Goal: Find specific page/section: Find specific page/section

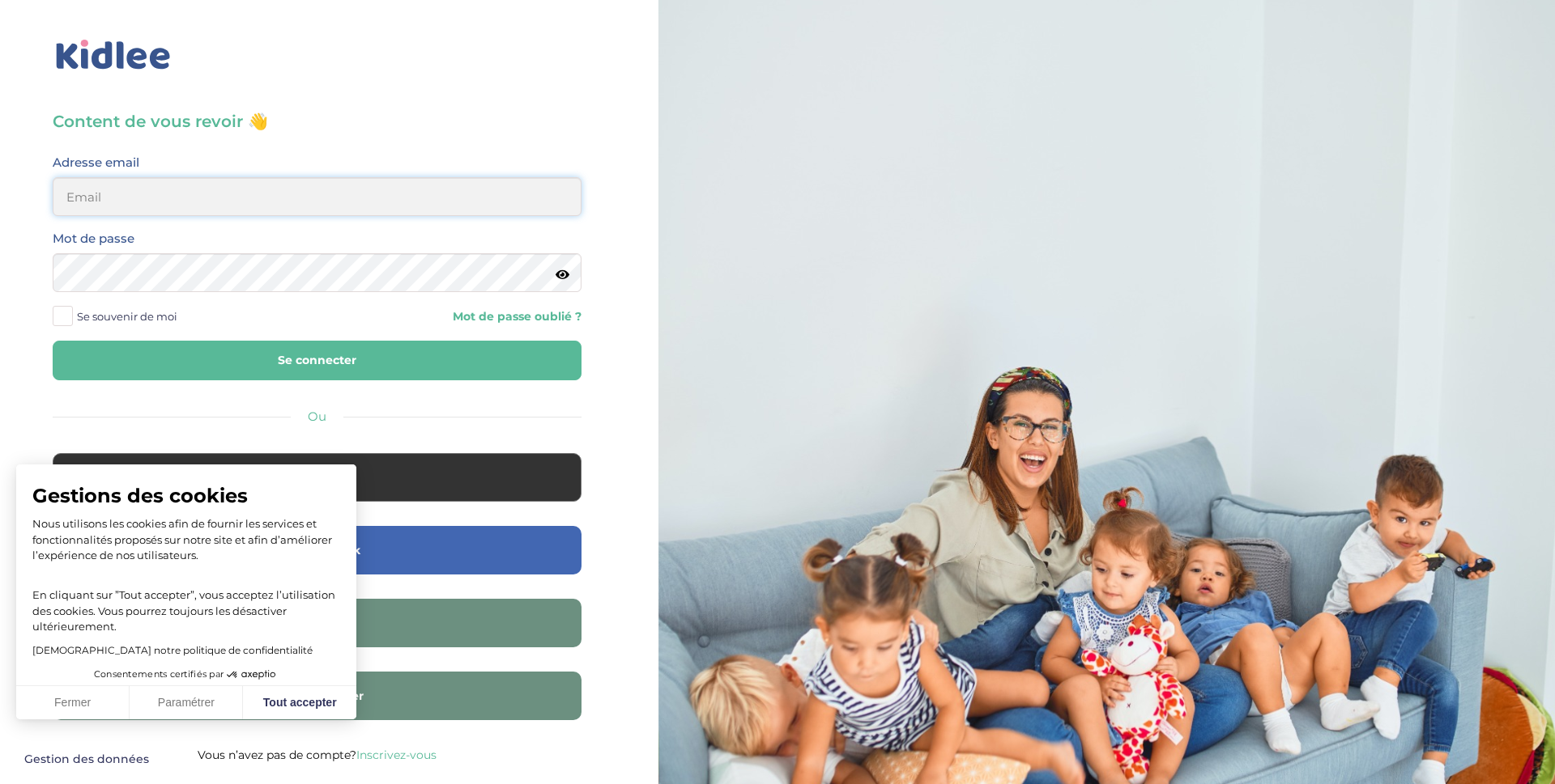
click at [97, 192] on input "email" at bounding box center [316, 196] width 528 height 39
type input "sebastien.coullomb@orange.fr"
click at [182, 345] on button "Se connecter" at bounding box center [316, 361] width 528 height 40
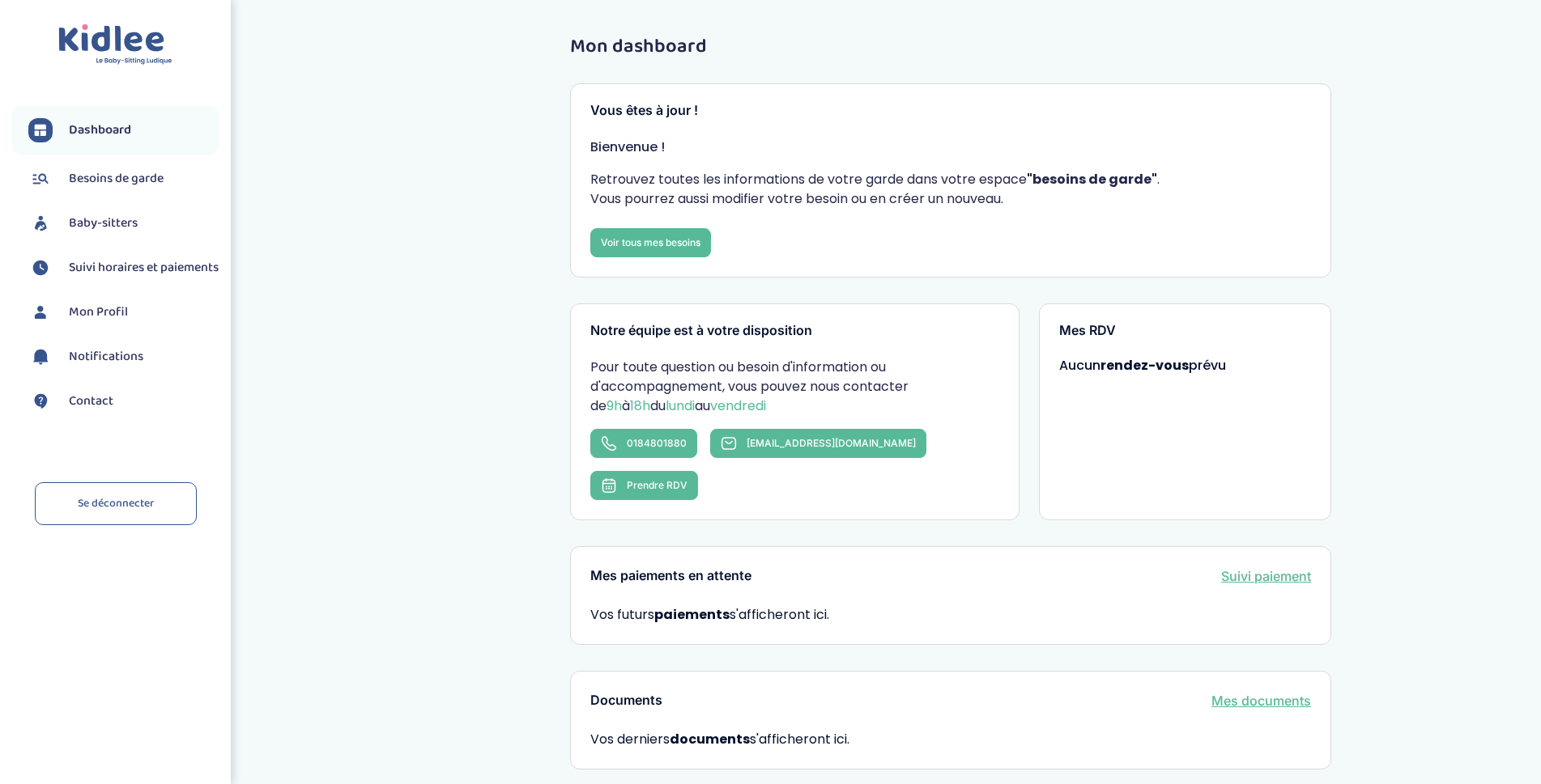
click at [140, 183] on span "Besoins de garde" at bounding box center [116, 179] width 94 height 20
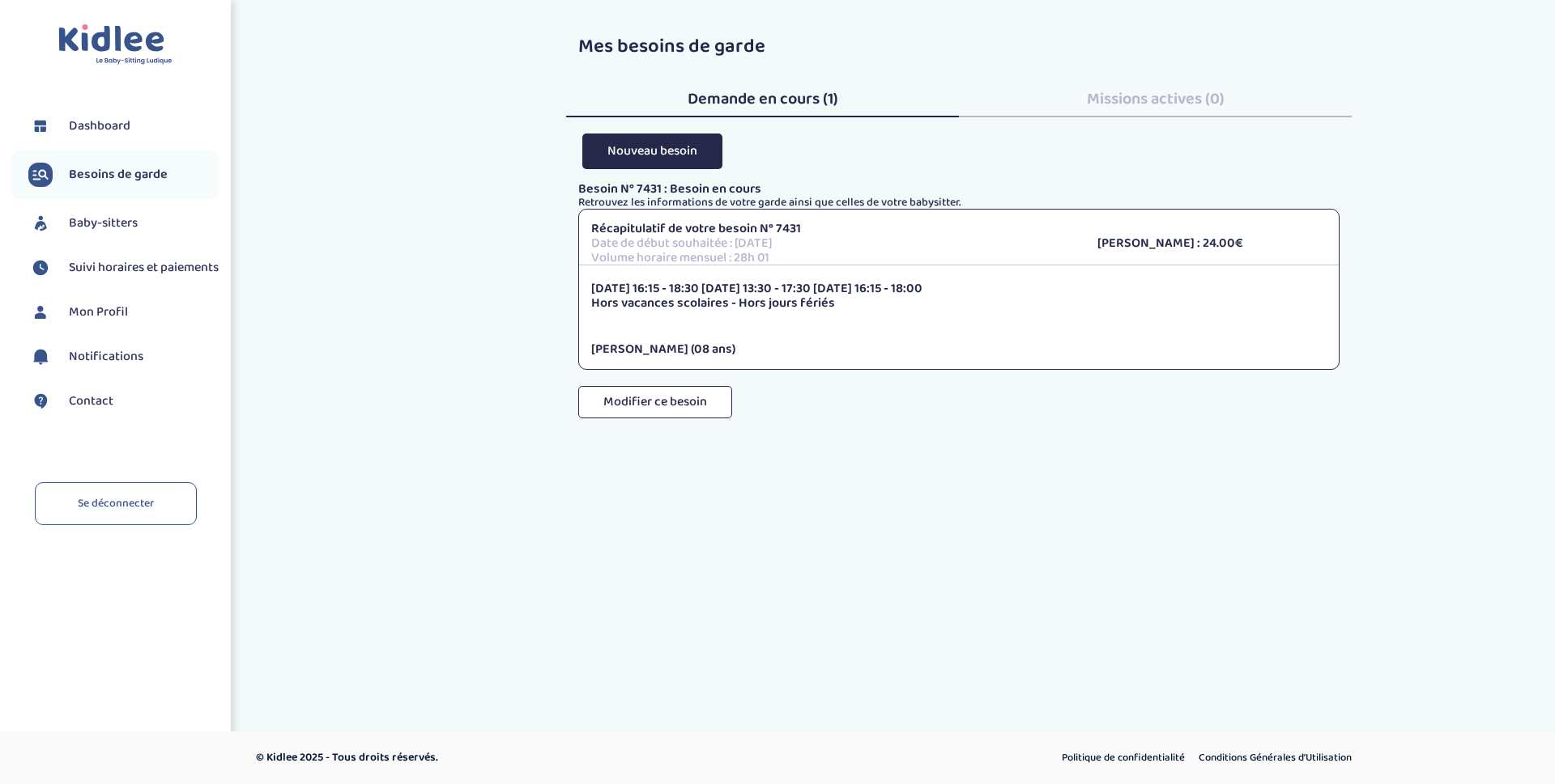
click at [98, 233] on span "Baby-sitters" at bounding box center [103, 223] width 69 height 20
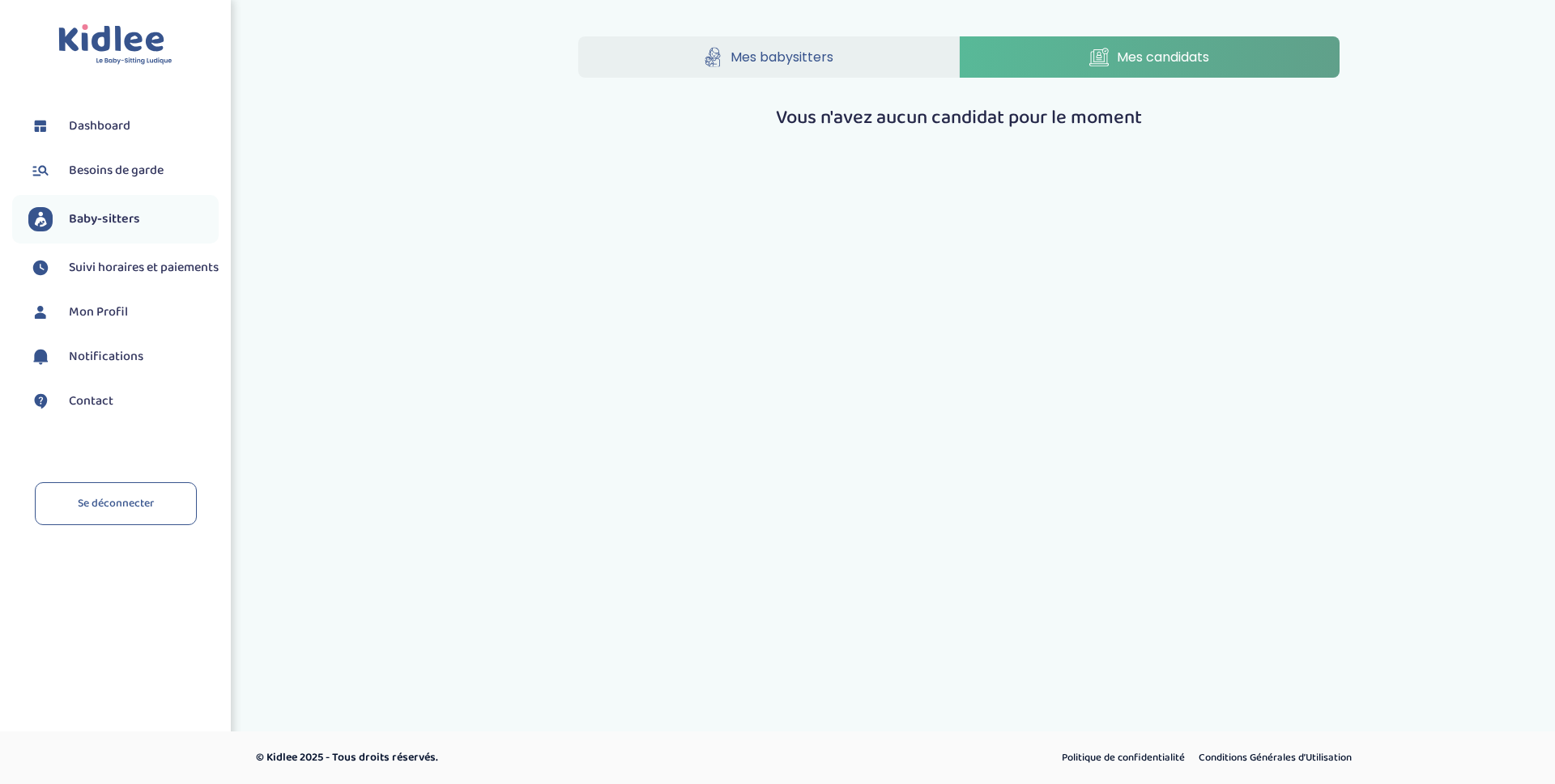
click at [881, 60] on link "Mes babysitters" at bounding box center [768, 57] width 381 height 41
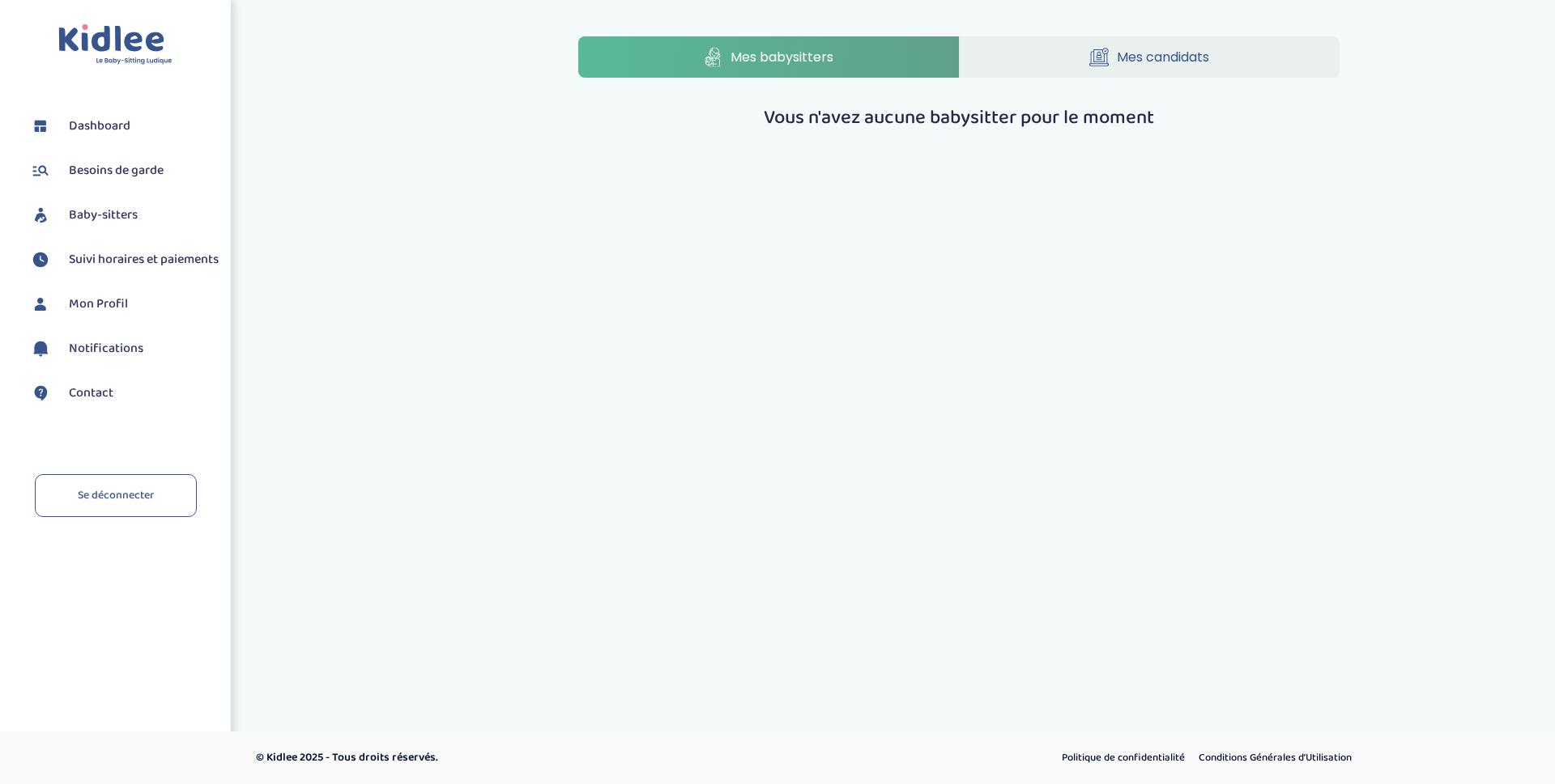
click at [1066, 66] on link "Mes candidats" at bounding box center [1149, 57] width 381 height 41
